Goal: Information Seeking & Learning: Learn about a topic

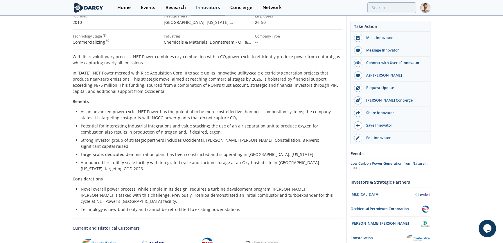
scroll to position [79, 0]
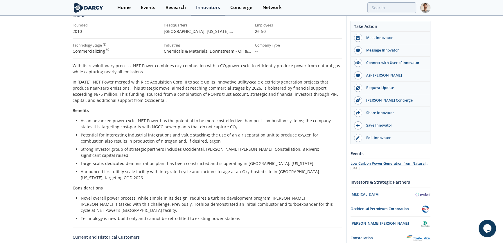
click at [383, 162] on span "Low Carbon Power Generation from Natural Gas" at bounding box center [390, 166] width 78 height 10
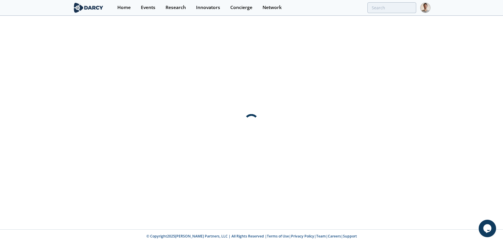
scroll to position [0, 0]
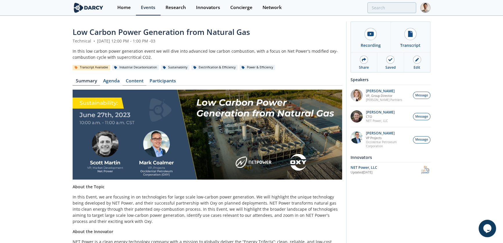
click at [132, 81] on link "Content" at bounding box center [135, 81] width 24 height 7
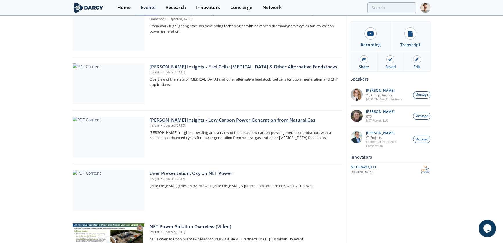
scroll to position [158, 0]
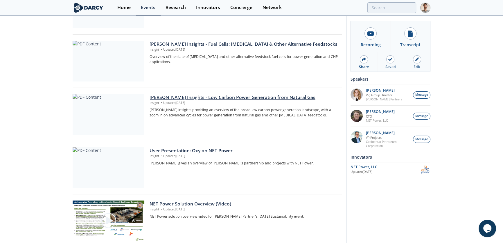
click at [237, 100] on div "Darcy Insights - Low Carbon Power Generation from Natural Gas" at bounding box center [244, 97] width 189 height 7
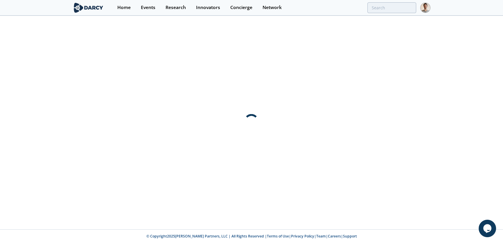
scroll to position [0, 0]
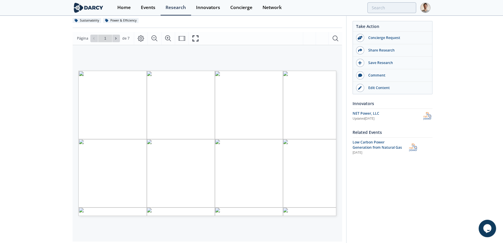
scroll to position [71, 0]
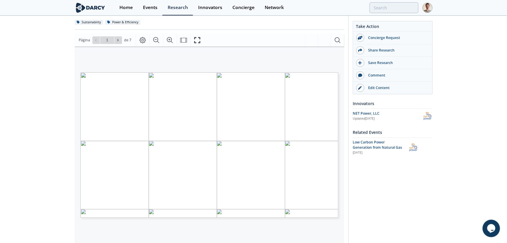
type input "2"
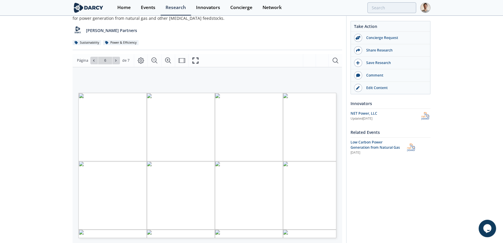
scroll to position [53, 0]
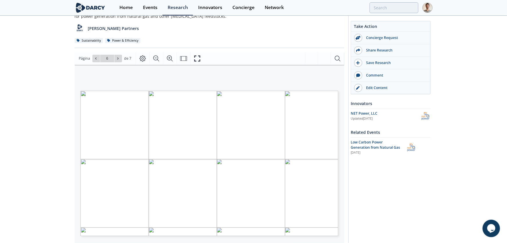
type input "5"
